Goal: Communication & Community: Answer question/provide support

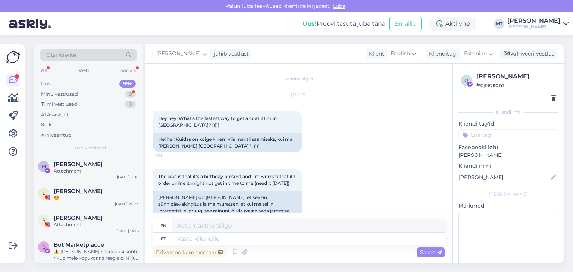
scroll to position [1366, 0]
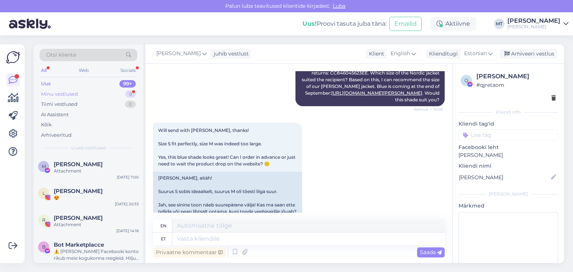
click at [58, 91] on div "Minu vestlused" at bounding box center [59, 94] width 37 height 7
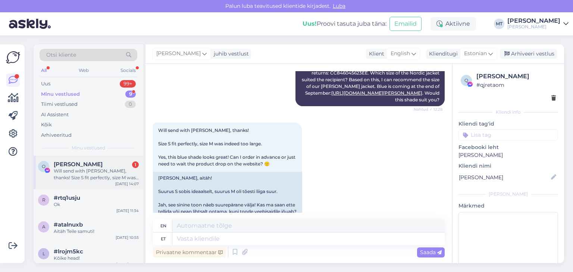
click at [90, 170] on div "Will send with [PERSON_NAME], thanks! Size S fit perfectly, size M was indeed t…" at bounding box center [96, 174] width 85 height 13
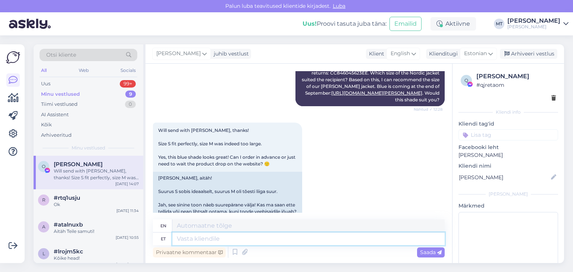
click at [186, 242] on textarea at bounding box center [308, 239] width 272 height 13
click at [201, 238] on textarea at bounding box center [308, 239] width 272 height 13
type textarea "Jään"
type textarea "I will stay"
type textarea "Jään jakke o"
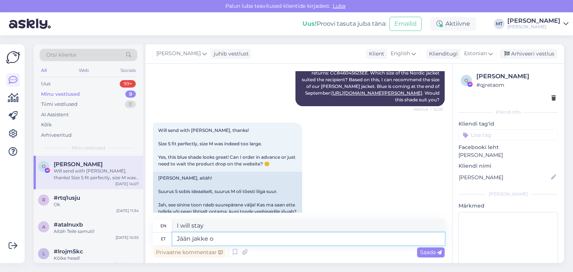
type textarea "I'll stay in the jacket."
type textarea "Jään jakke ootama!"
type textarea "I'll wait for the jacket."
type textarea "Jään jakke ootama!"
type textarea "I'll wait for the jacket!"
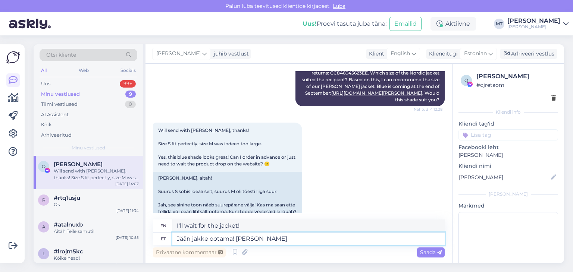
type textarea "Jään jakke ootama! [PERSON_NAME]"
type textarea "I'll wait for the jacket! Serve."
type textarea "Jään jakke ootama! Teena ka"
type textarea "I'll wait for the jacket! Serve too"
type textarea "Jään jakke ootama! Teena ka tagasimakse"
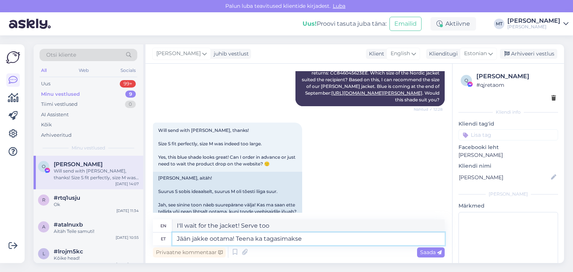
type textarea "I'll wait for the jackets! Earn a refund too"
type textarea "Jään jakke ootama! [PERSON_NAME]"
type textarea "I'll wait for the jacket! Serve."
type textarea "Jään jakke ootama!"
type textarea "I'll wait for the jacket!"
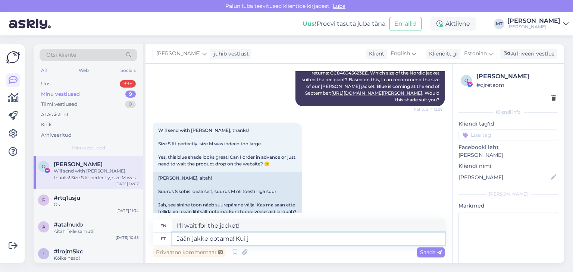
type textarea "Jään jakke ootama! [PERSON_NAME]"
type textarea "I'll wait for the jacket! If"
type textarea "Jään jakke ootama! Kui jakid k"
type textarea "I'll wait for the jackets! If the jackets"
type textarea "Jään jakke ootama! Kui jakid kohal, s"
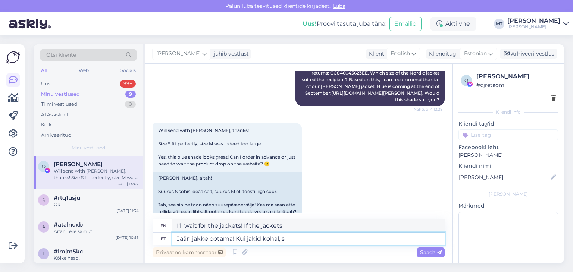
type textarea "I'll wait for the jackets! When the jackets arrive,"
type textarea "Jään jakke ootama! Kui jakid kohal, siis teeme"
type textarea "I'll wait for the jackets! When the jackets arrive, we'll do it."
type textarea "Jään jakke ootama! Kui jakid kohal, siis teeme tagasimakse."
type textarea "I'll wait for the jackets! When the jackets arrive, we'll issue a refund."
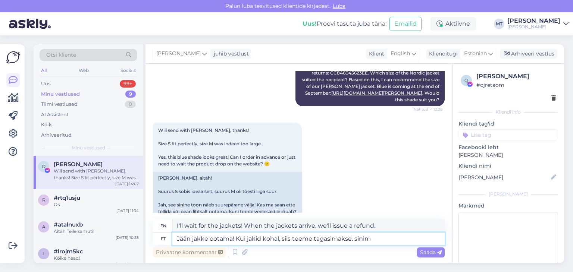
type textarea "Jään jakke ootama! Kui jakid kohal, siis teeme tagasimakse. sini"
type textarea "I'll wait for the jackets! When the jackets arrive, we'll refund. blue"
type textarea "Jään jakke ootama! Kui jakid kohal, siis teeme tagasimakse."
type textarea "I'll wait for the jackets! When the jackets arrive, we'll issue a refund."
type textarea "Jään jakke ootama! Kui jakid kohal, siis teeme tagasimakse. Kui si"
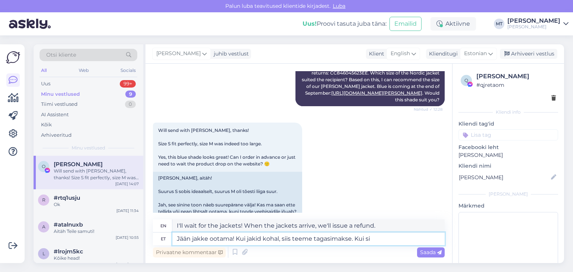
type textarea "I'll wait for the jackets! When the jackets arrive, we'll refund you. If"
type textarea "Jään jakke ootama! Kui jakid kohal, siis teeme tagasimakse. Kui sinine"
type textarea "I'll wait for the jackets! When the jackets arrive, we'll refund. If blue"
type textarea "Jään jakke ootama! Kui jakid kohal, siis teeme tagasimakse. Kui sinine M s"
type textarea "I'll wait for the jackets! When the jackets arrive, we'll refund. If the blue M"
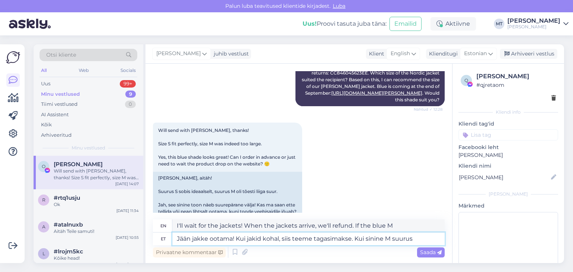
type textarea "Jään jakke ootama! Kui jakid kohal, siis teeme tagasimakse. Kui sinine M suurus"
type textarea "I'll wait for the jackets! When the jackets arrive, we'll refund. If the blue M…"
type textarea "Jään jakke ootama! Kui jakid kohal, siis teeme tagasimakse. Kui sin"
type textarea "I'll wait for the jackets! When the jackets arrive, we'll refund. If the blue M"
type textarea "Jään jakke ootama! Kui jakid kohal, siis teeme tagasimakse. [PERSON_NAME]"
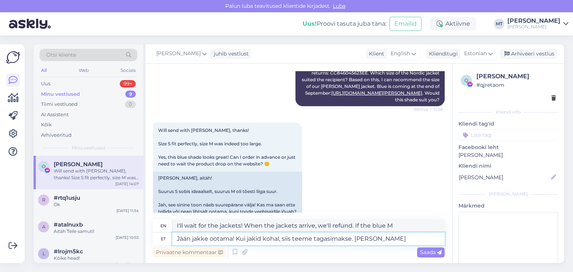
type textarea "I'll wait for the jackets! When the jackets arrive, we'll refund. If blue"
type textarea "Jään jakke ootama! Kui jakid kohal, siis teeme tagasimakse. [PERSON_NAME]"
type textarea "I'll wait for the jackets! When the jackets arrive, we'll refund you. If"
type textarea "Jään jakke ootama! Kui jakid kohal, siis teeme tagasimakse."
type textarea "I'll wait for the jackets! When the jackets arrive, we'll issue a refund."
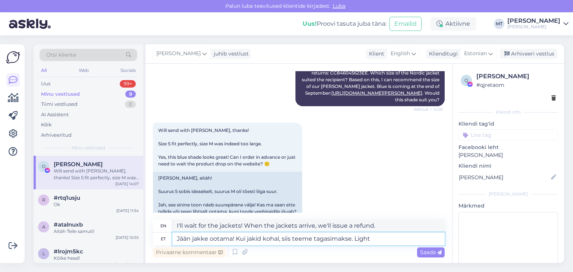
type textarea "Jään jakke ootama! Kui jakid kohal, siis teeme tagasimakse. Light j"
type textarea "I'll wait for the jackets! When the jackets arrive, we'll refund. Light"
type textarea "Jään jakke ootama! Kui jakid kohal, siis teeme tagasimakse. Light jakki s"
type textarea "I'll wait for the jackets! When the jackets arrive, we'll refund. Light jacket"
type textarea "Jään jakke ootama! Kui jakid kohal, siis teeme tagasimakse. Light jakki soovita…"
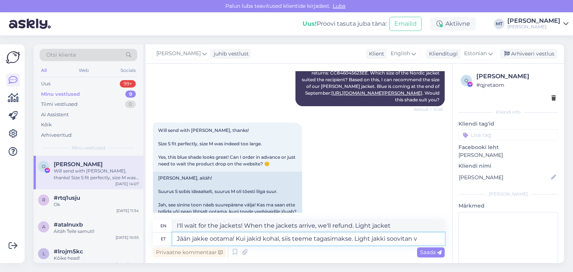
type textarea "I'll wait for the jackets! When the jackets arrive, we'll refund. I recommend t…"
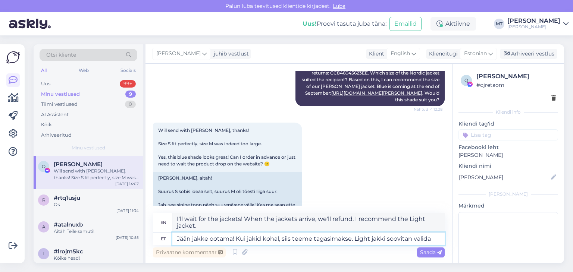
type textarea "Jään jakke ootama! Kui jakid kohal, siis teeme tagasimakse. Light jakki soovita…"
type textarea "I'll wait for the jackets! When the jackets arrive, we'll refund. I recommend c…"
type textarea "Jään jakke ootama! Kui jakid kohal, siis teeme tagasimakse. Light jakki soovita…"
type textarea "I'll wait for the jackets! When the jackets arrive, we'll refund. I recommend c…"
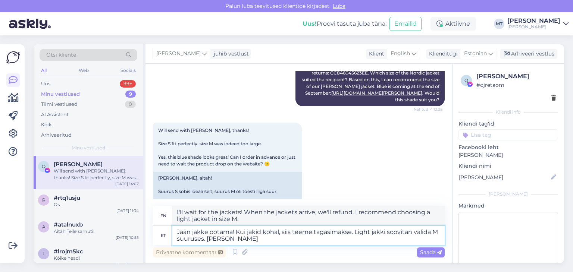
type textarea "Jään jakke ootama! Kui jakid kohal, siis teeme tagasimakse. Light jakki soovita…"
type textarea "I'll wait for the jackets! When the jackets arrive, we'll refund. I recommend c…"
type textarea "Jään jakke ootama! Kui jakid kohal, siis teeme tagasimakse. Light jakki soovita…"
type textarea "I'll wait for the jackets! When the jackets arrive, we'll refund. I recommend c…"
type textarea "Jään jakke ootama! Kui jakid kohal, siis teeme tagasimakse. Light jakki soovita…"
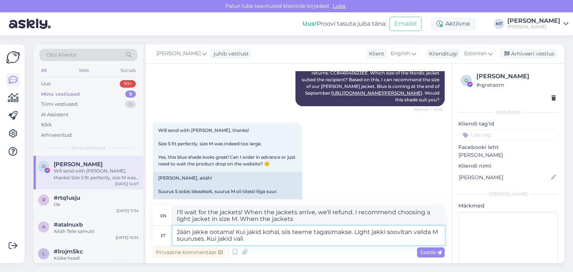
type textarea "I'll wait for the jackets! When the jackets arrive, we'll refund. I recommend c…"
type textarea "Jään jakke ootama! Kui jakid kohal, siis teeme tagasimakse. Light jakki soovita…"
type textarea "I'll wait for the jackets! When the jackets arrive, we'll refund. I recommend c…"
type textarea "Jään jakke ootama! Kui jakid kohal, siis teeme tagasimakse. Light jakki soovita…"
type textarea "I'll wait for the jackets! When the jackets arrive, we'll refund. I recommend c…"
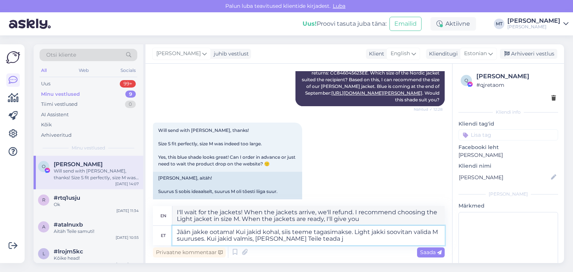
type textarea "Jään jakke ootama! Kui jakid kohal, siis teeme tagasimakse. Light jakki soovita…"
type textarea "I'll wait for the jackets! When the jackets arrive, we'll refund. I recommend c…"
type textarea "Jään jakke ootama! Kui jakid kohal, siis teeme tagasimakse. Light jakki soovita…"
type textarea "I'll wait for the jackets! When the jackets arrive, we'll refund. I recommend c…"
type textarea "Jään jakke ootama! Kui jakid kohal, siis teeme tagasimakse. Light jakki soovita…"
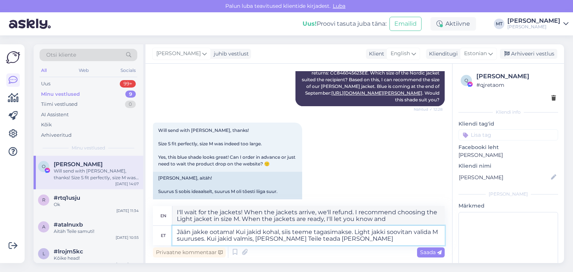
type textarea "I'll wait for the jackets! When the jackets arrive, we'll refund. I recommend c…"
type textarea "Jään jakke ootama! Kui jakid kohal, siis teeme tagasimakse. Light jakki soovita…"
type textarea "I'll wait for the jackets! When the jackets arrive, we'll refund. I recommend c…"
type textarea "Jään jakke ootama! Kui jakid kohal, siis teeme tagasimakse. Light jakki soovita…"
type textarea "I'll wait for the jackets! When the jackets arrive, we'll refund. I recommend c…"
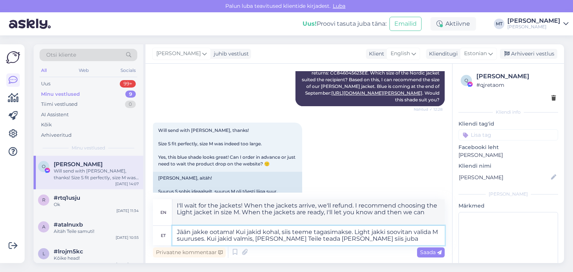
type textarea "Jään jakke ootama! Kui jakid kohal, siis teeme tagasimakse. Light jakki soovita…"
type textarea "I'll wait for the jackets! When the jackets arrive, we'll refund. I recommend c…"
type textarea "Jään jakke ootama! Kui jakid kohal, siis teeme tagasimakse. Light jakki soovita…"
type textarea "I'll wait for the jackets! When the jackets arrive, we'll refund. I recommend c…"
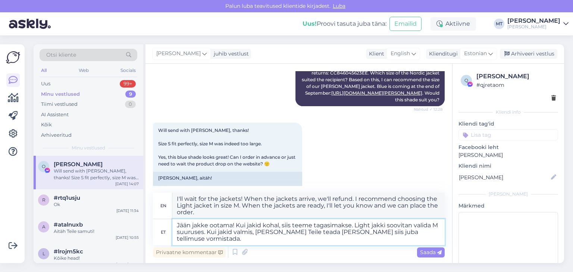
type textarea "Jään jakke ootama! Kui jakid kohal, siis teeme tagasimakse. Light jakki soovita…"
type textarea "I'll wait for the jackets! When the jackets arrive, we'll refund you. I recomme…"
click at [217, 233] on textarea "Jään jakke ootama! Kui jakid kohal, siis teeme tagasimakse. Light jakki soovita…" at bounding box center [308, 232] width 272 height 26
type textarea "Jään jakke ootama! Kui jakid kohal, siis teeme tagasimakse. Light jakki soovita…"
type textarea "I'll wait for the jackets! When the jackets arrive, we'll refund you. I recomme…"
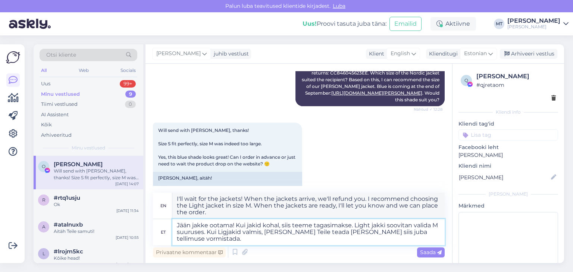
type textarea "Jään jakke ootama! Kui jakid kohal, siis teeme tagasimakse. Light jakki soovita…"
type textarea "I'll wait for the jackets! When the jackets arrive, we'll refund you. I recomme…"
click at [217, 232] on textarea "Jään jakke ootama! Kui jakid kohal, siis teeme tagasimakse. Light jakki soovita…" at bounding box center [308, 232] width 272 height 26
type textarea "Jään jakke ootama! Kui jakid kohal, siis teeme tagasimakse. Light jakki soovita…"
type textarea "I'll wait for the jackets! When the jackets arrive, we'll refund you. I recomme…"
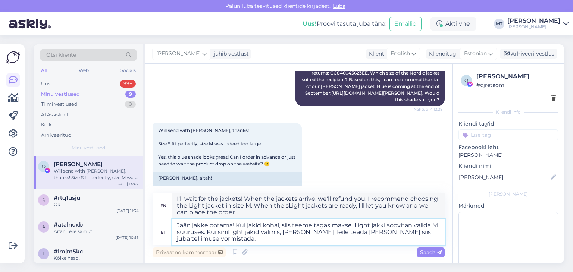
type textarea "Jään jakke ootama! Kui jakid kohal, siis teeme tagasimakse. Light jakki soovita…"
type textarea "I'll wait for the jackets! When the jackets arrive, we'll refund. I recommend c…"
type textarea "Jään jakke ootama! Kui jakid kohal, siis teeme tagasimakse. Light jakki soovita…"
type textarea "I'll wait for the jackets! When the jackets arrive, we'll refund you. I recomme…"
click at [356, 235] on textarea "Jään jakke ootama! Kui jakid kohal, siis teeme tagasimakse. Light jakki soovita…" at bounding box center [308, 232] width 272 height 26
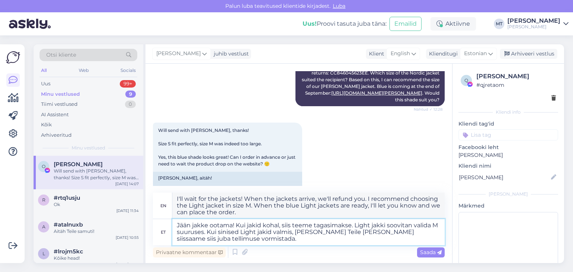
type textarea "Jään jakke ootama! Kui jakid kohal, siis teeme tagasimakse. Light jakki soovita…"
type textarea "I'll wait for the jackets! When the jackets arrive, we'll refund you. I recomme…"
click at [396, 232] on textarea "Jään jakke ootama! Kui jakid kohal, siis teeme tagasimakse. Light jakki soovita…" at bounding box center [308, 232] width 272 height 26
type textarea "Jään jakke ootama! Kui jakid kohal, siis teeme tagasimakse. Light jakki soovita…"
type textarea "I'll wait for the jackets! When the jackets arrive, we'll refund you. I recomme…"
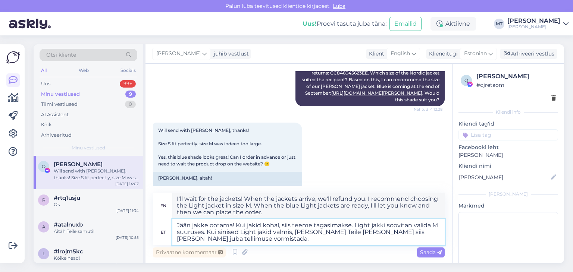
click at [217, 240] on textarea "Jään jakke ootama! Kui jakid kohal, siis teeme tagasimakse. Light jakki soovita…" at bounding box center [308, 232] width 272 height 26
type textarea "Jään jakke ootama! Kui jakid kohal, siis teeme tagasimakse. Light jakki soovita…"
click at [430, 254] on span "Saada" at bounding box center [431, 252] width 22 height 7
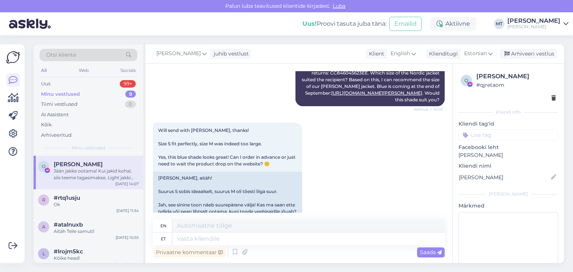
scroll to position [1451, 0]
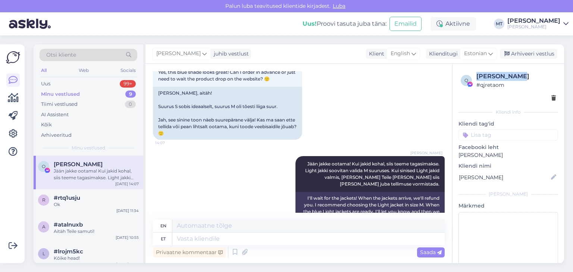
drag, startPoint x: 519, startPoint y: 75, endPoint x: 478, endPoint y: 76, distance: 41.4
click at [478, 76] on div "[PERSON_NAME]" at bounding box center [515, 76] width 79 height 9
copy div "[PERSON_NAME]"
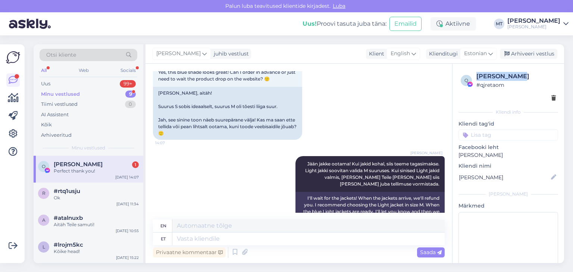
scroll to position [1496, 0]
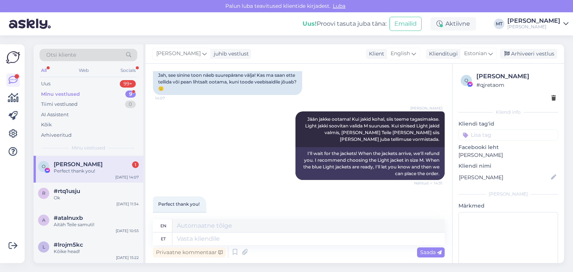
click at [66, 172] on div "Perfect thank you!" at bounding box center [96, 171] width 85 height 7
click at [204, 243] on textarea at bounding box center [308, 239] width 272 height 13
type textarea "Aitäh"
type textarea "Thank you"
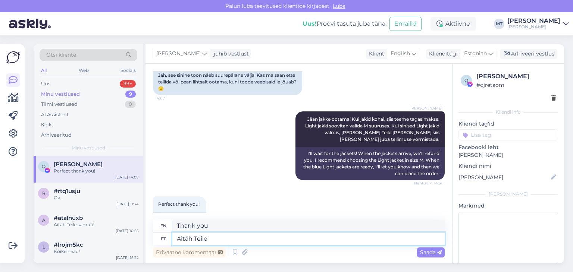
type textarea "Aitäh Teile s"
type textarea "Thank you."
type textarea "Aitäh Teile samuti!"
type textarea "Thank you too!"
